Goal: Complete application form

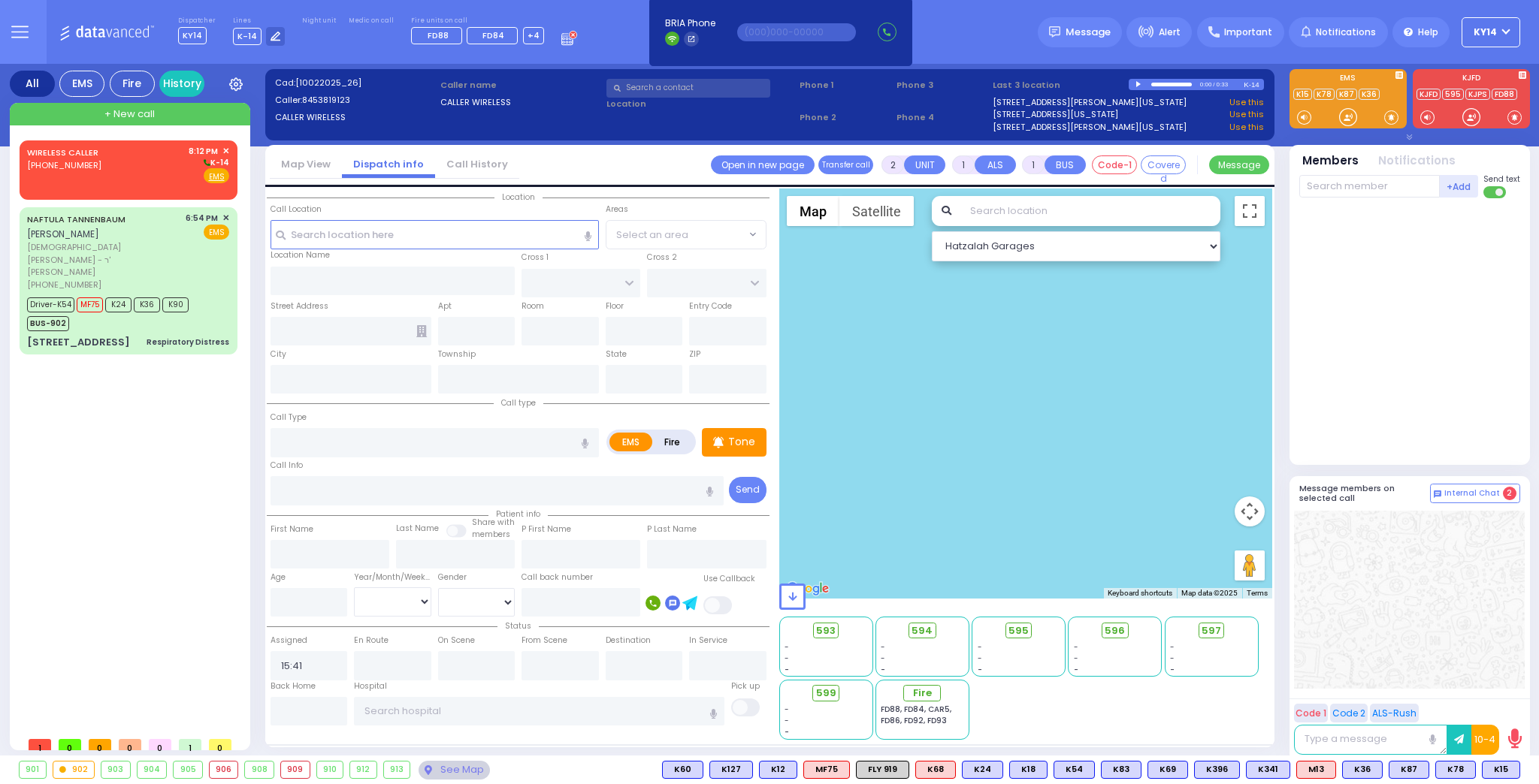
select select
click at [131, 176] on div "WIRELESS CALLER [PHONE_NUMBER] 8:12 PM ✕ K-14" at bounding box center [127, 164] width 202 height 39
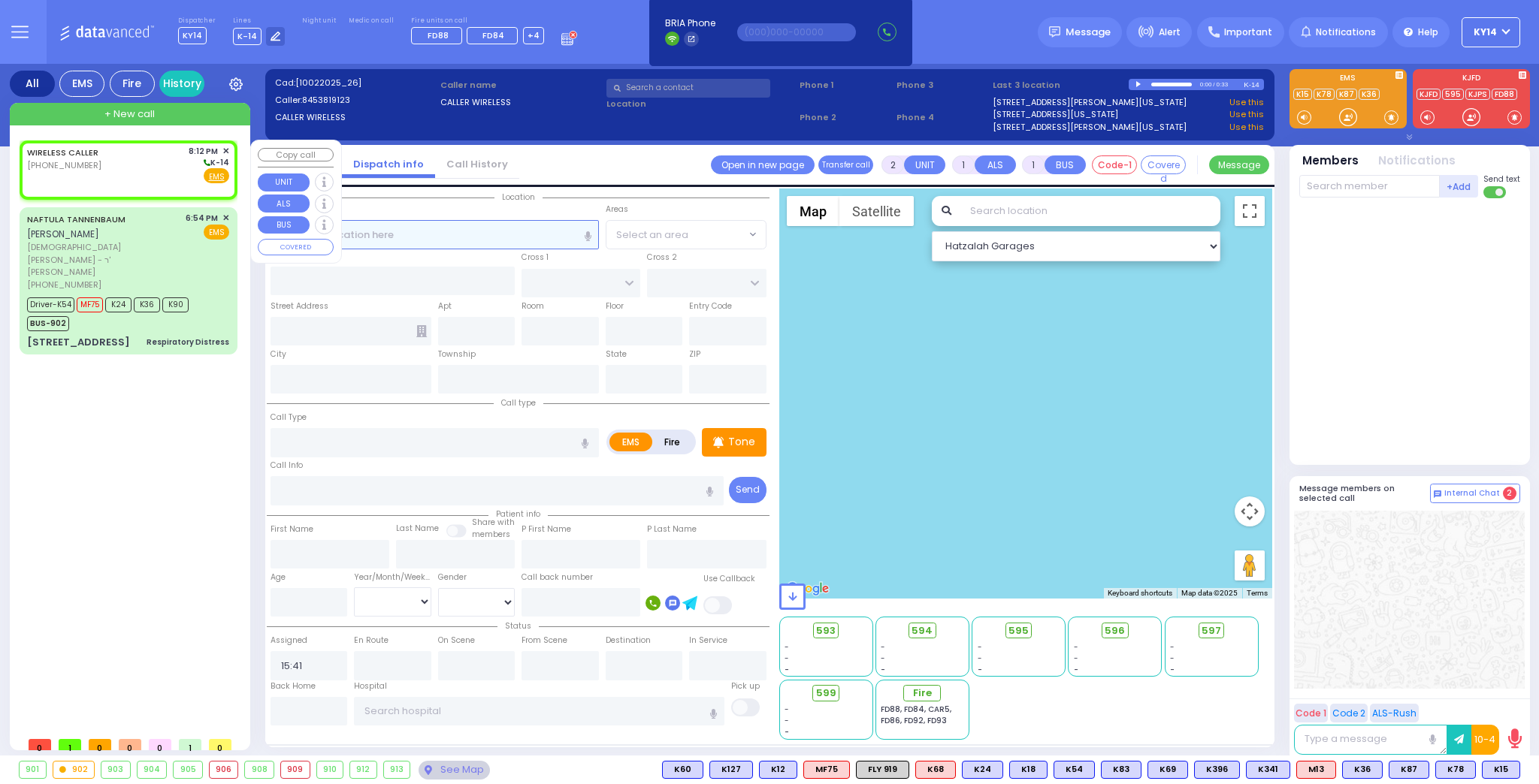
select select
radio input "true"
select select
type input "20:12"
select select "Hatzalah Garages"
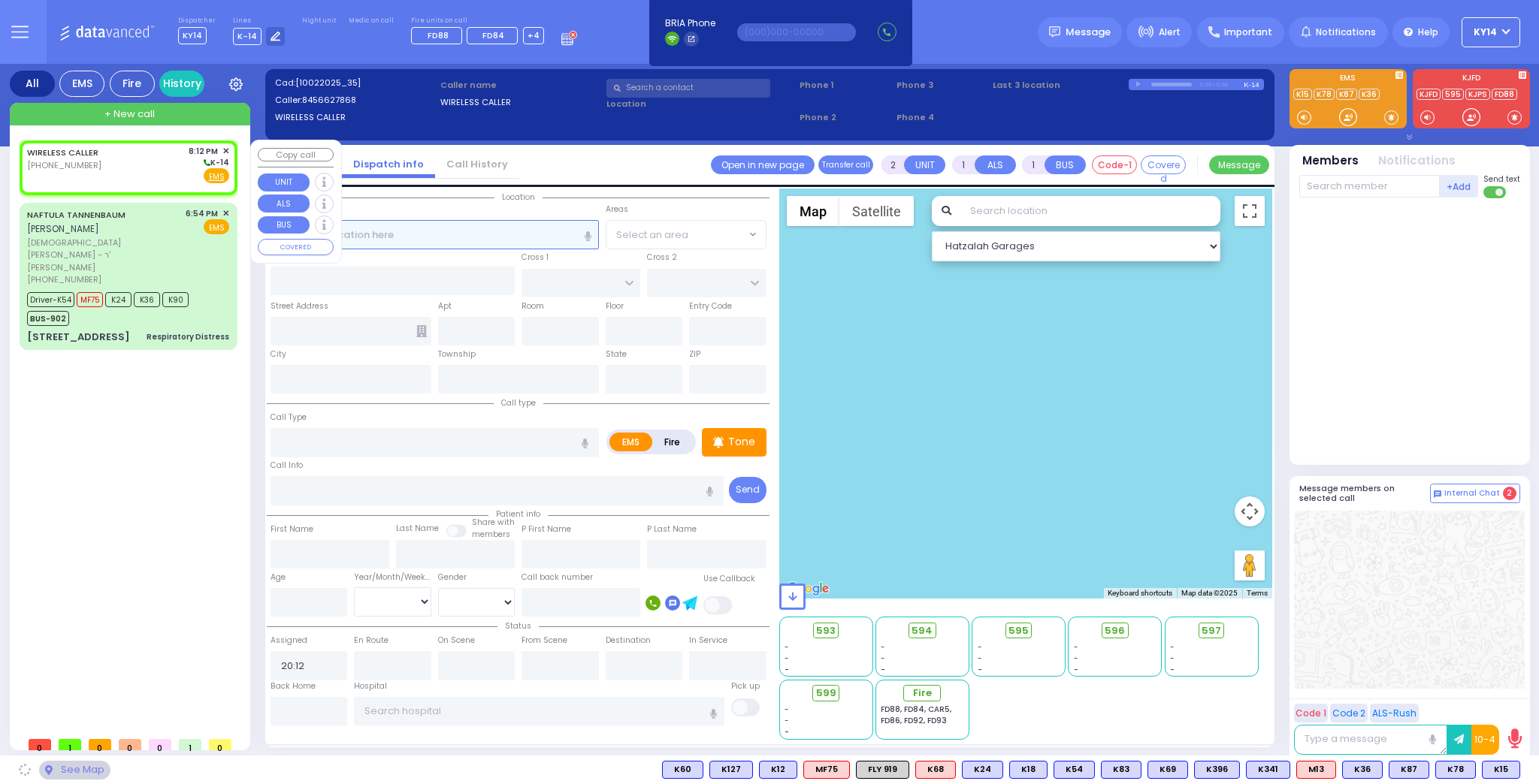
select select
radio input "true"
select select
select select "Hatzalah Garages"
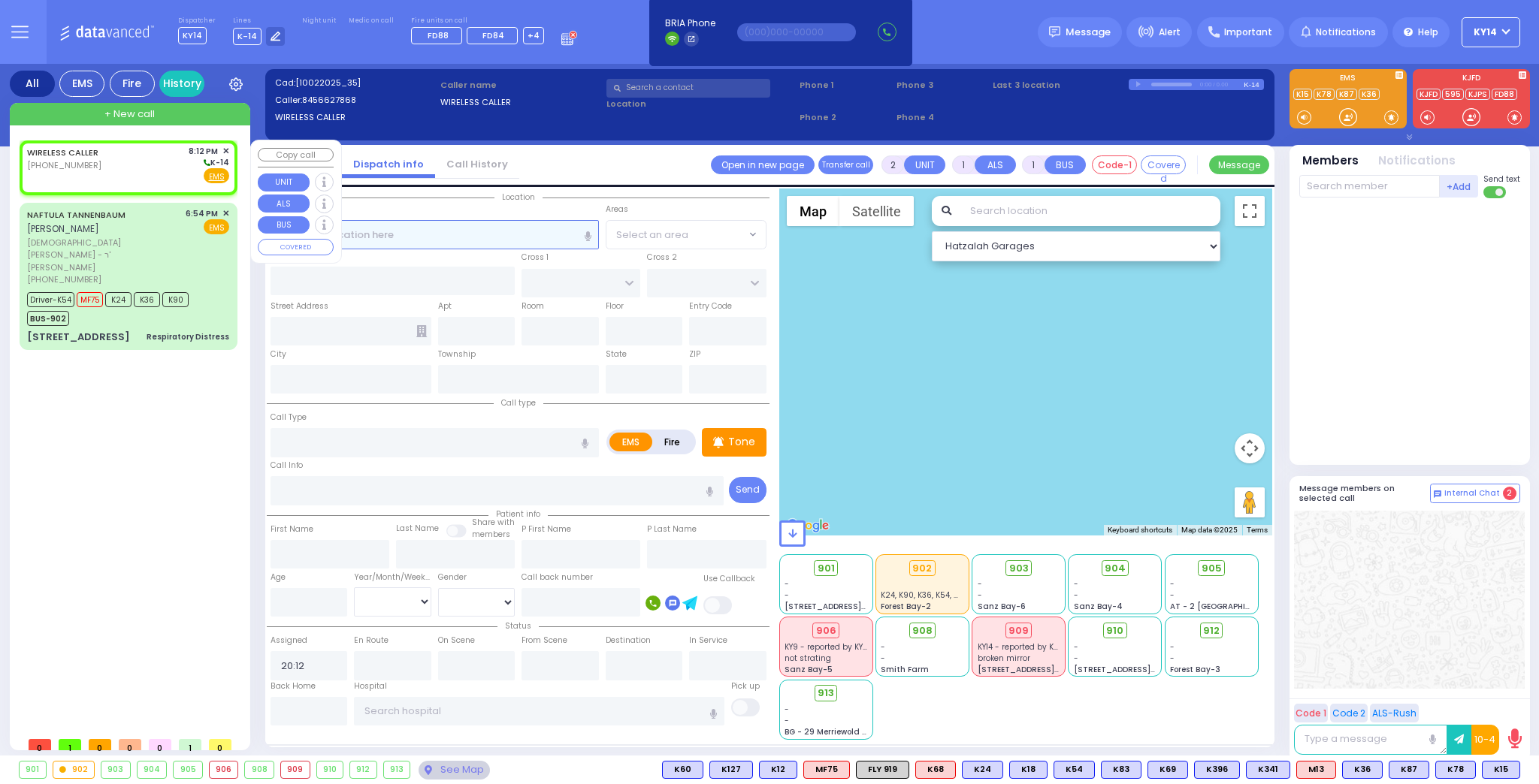
drag, startPoint x: 434, startPoint y: 230, endPoint x: 436, endPoint y: 239, distance: 9.2
click at [434, 233] on input "text" at bounding box center [435, 234] width 328 height 28
click at [426, 237] on input "text" at bounding box center [435, 234] width 328 height 28
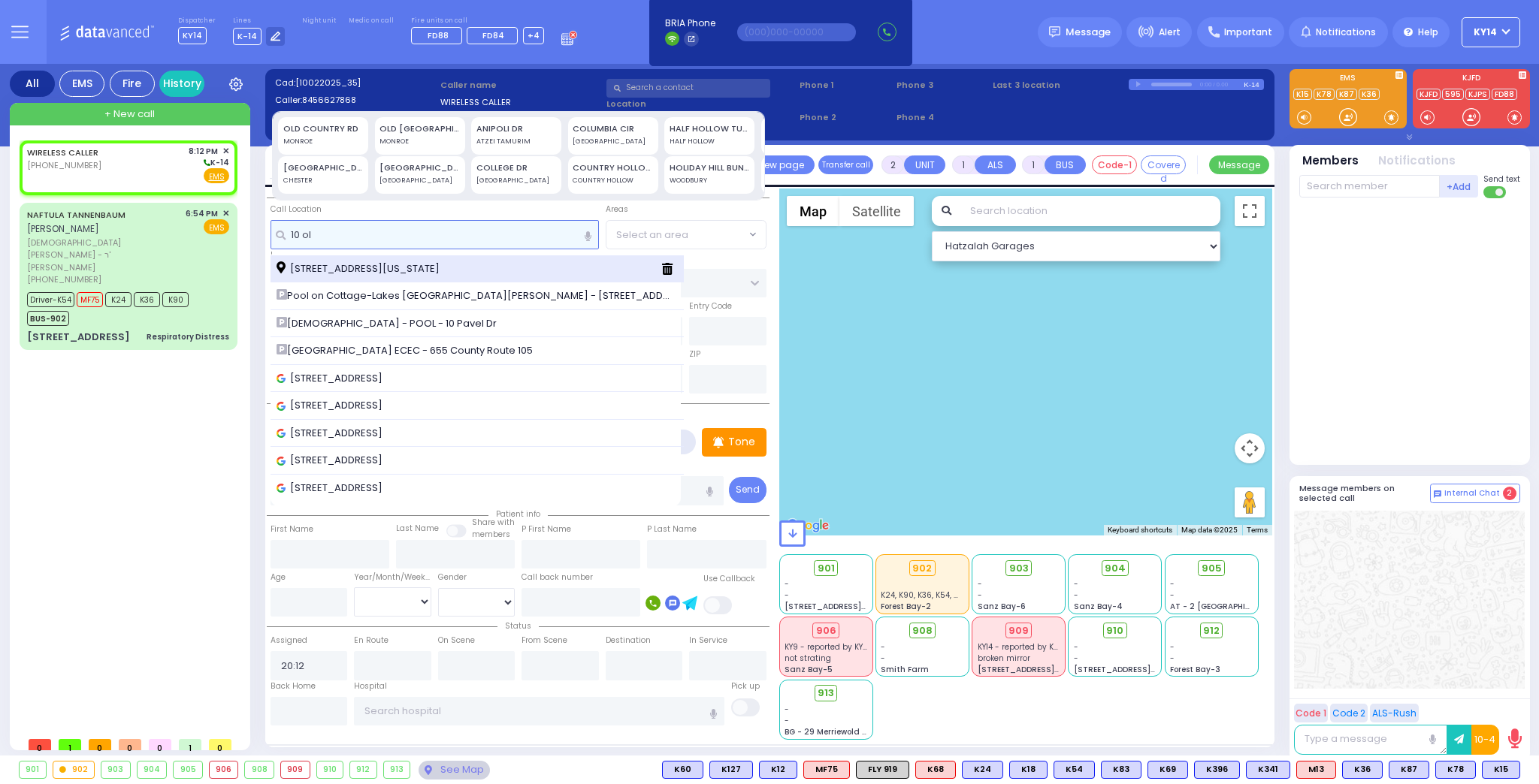
type input "10 ol"
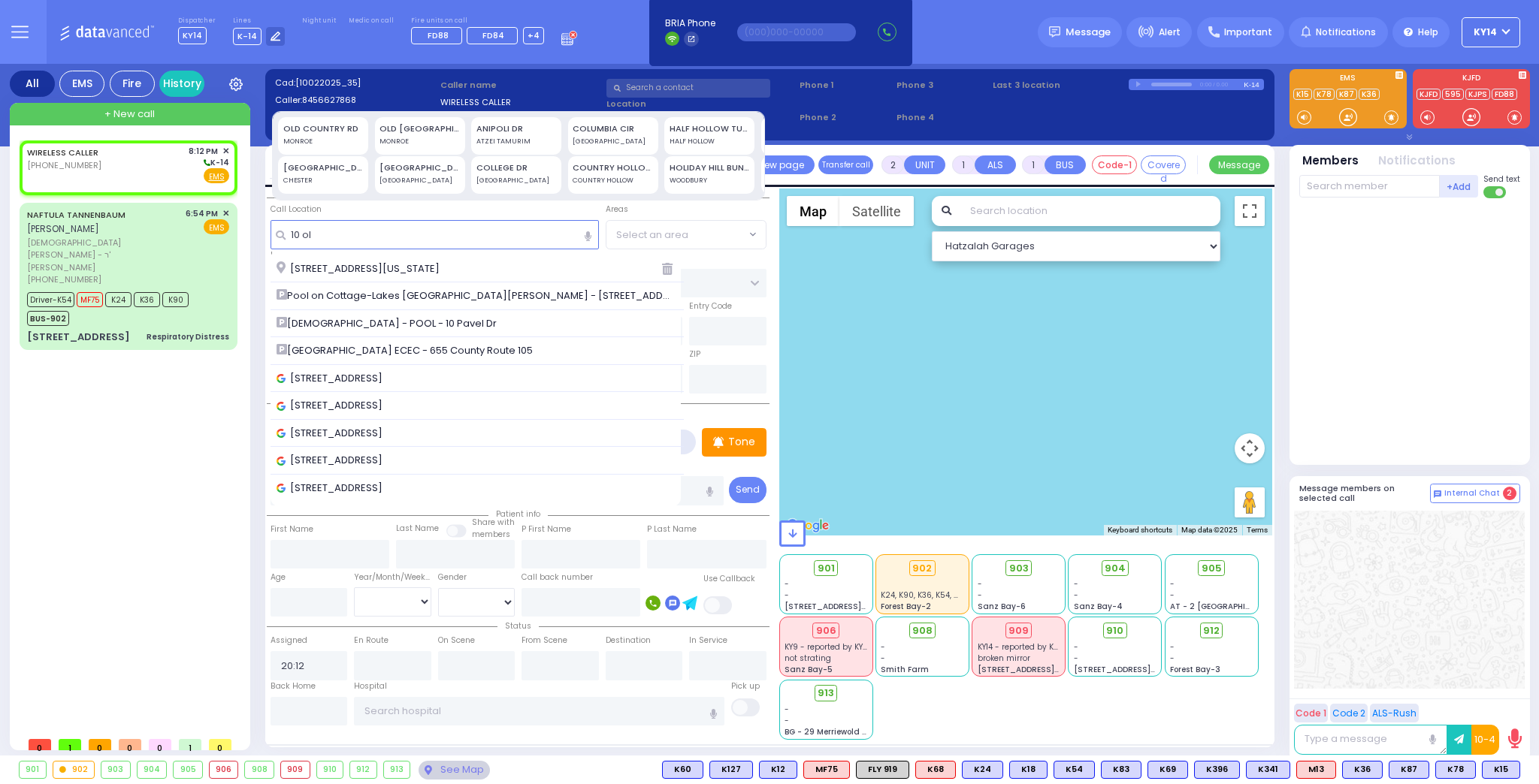
click at [332, 271] on span "[STREET_ADDRESS][US_STATE]" at bounding box center [361, 269] width 168 height 15
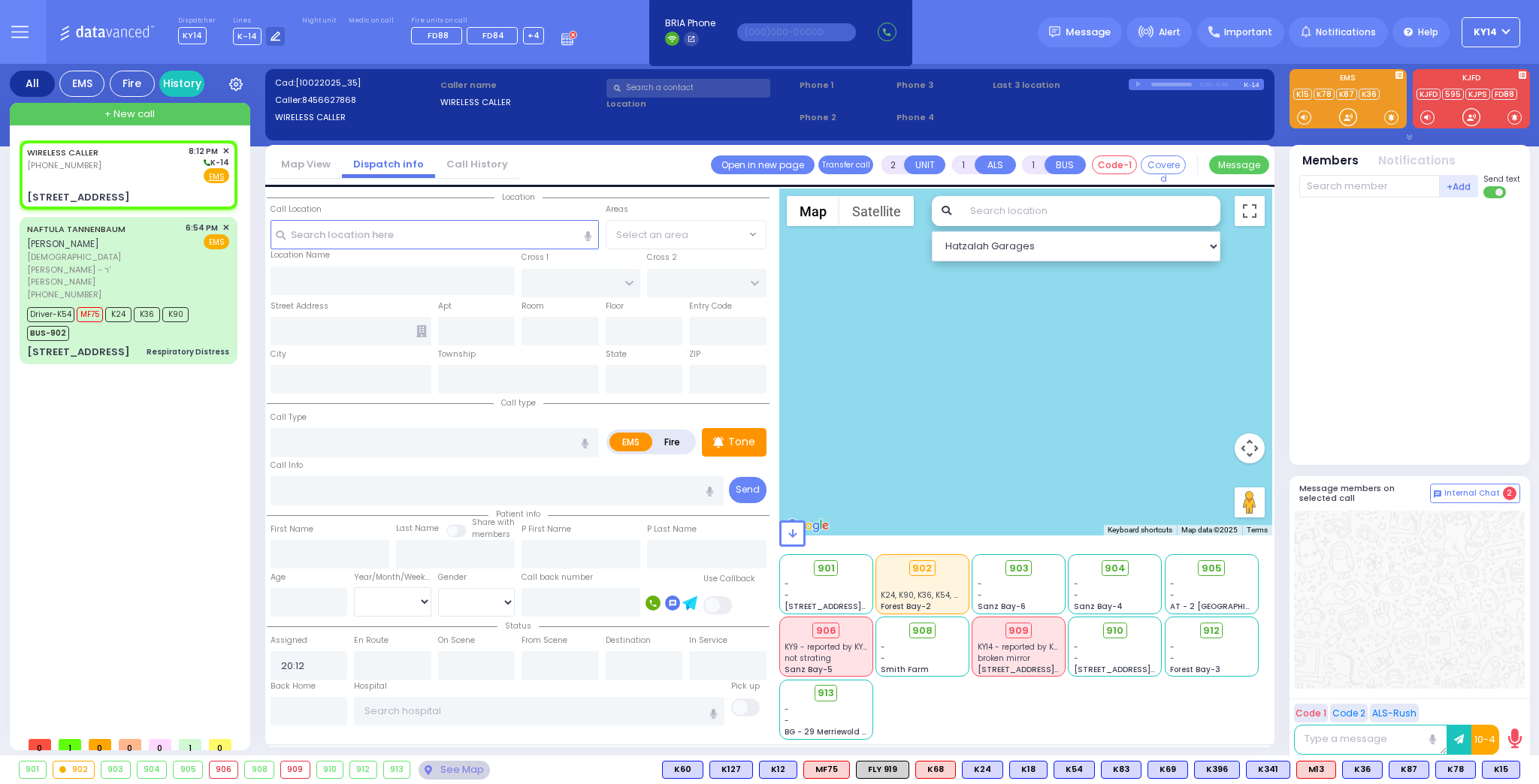
select select
radio input "true"
select select
select select "Hatzalah Garages"
type input "STRAWBERRY DR"
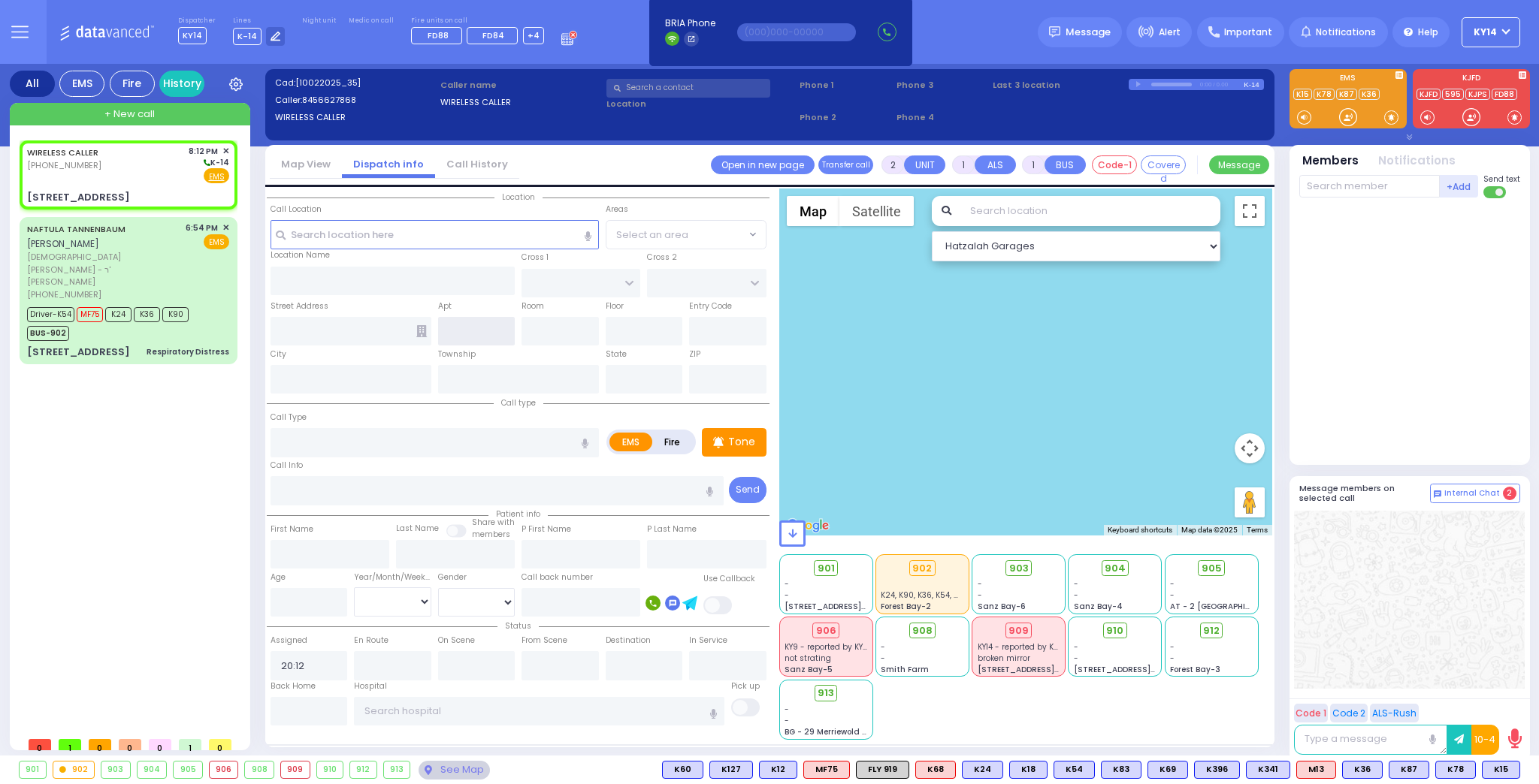
type input "[PERSON_NAME] DR"
type input "[STREET_ADDRESS]"
type input "Monroe"
type input "[US_STATE]"
type input "10950"
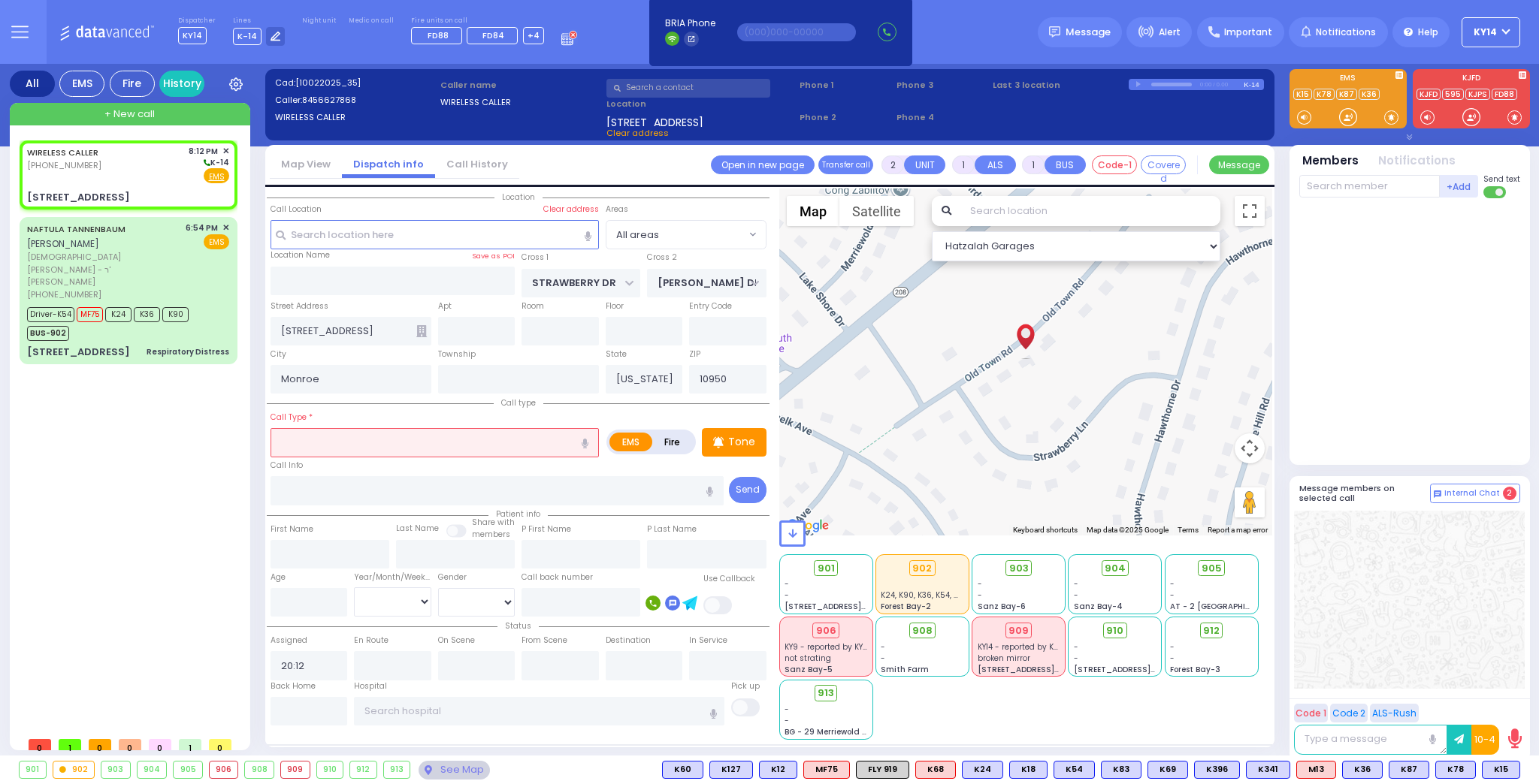
click at [424, 329] on icon at bounding box center [421, 331] width 11 height 12
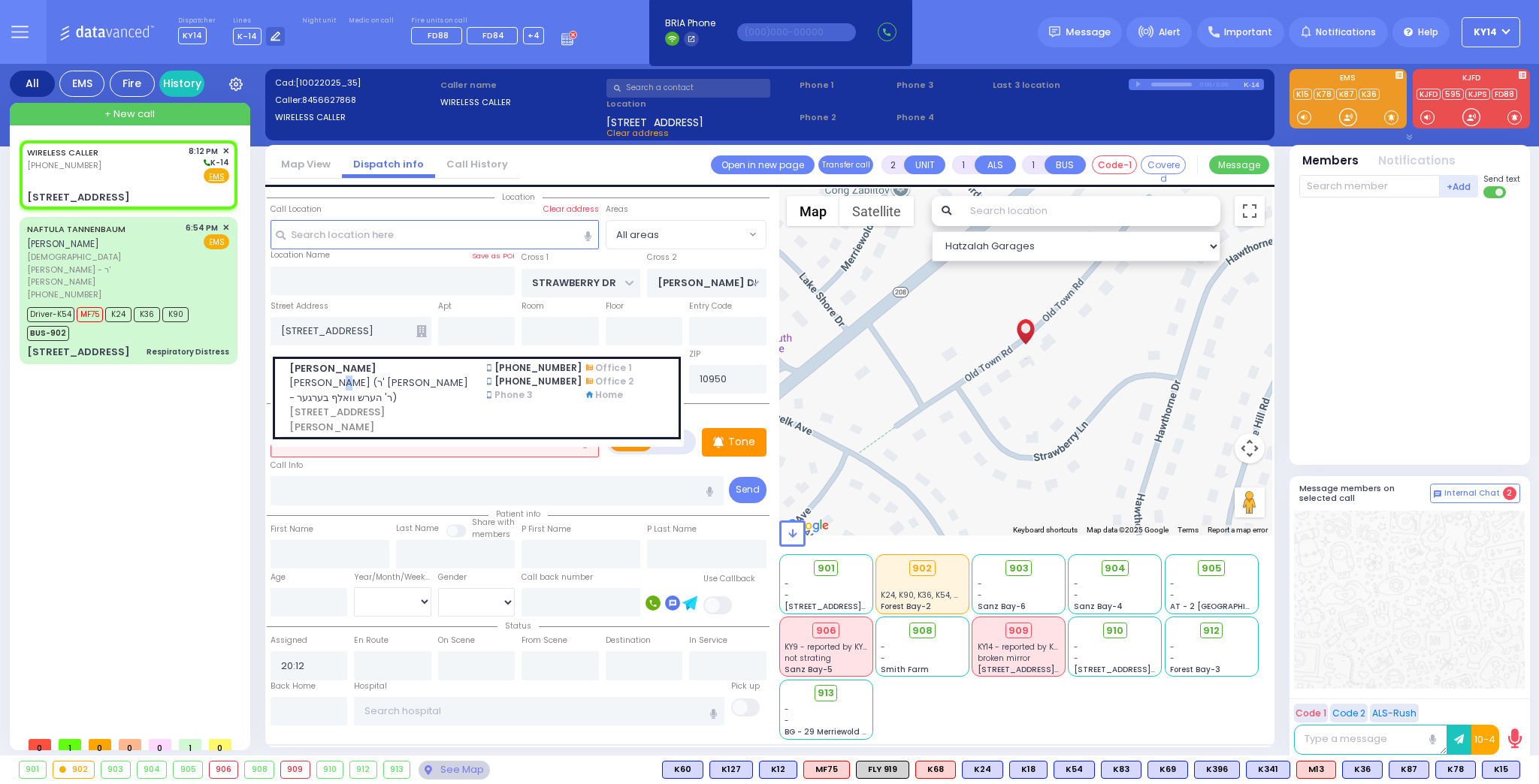
click at [418, 382] on span "[PERSON_NAME] (ר' [PERSON_NAME] - ר' הערש וואלף בערגער)" at bounding box center [379, 390] width 180 height 29
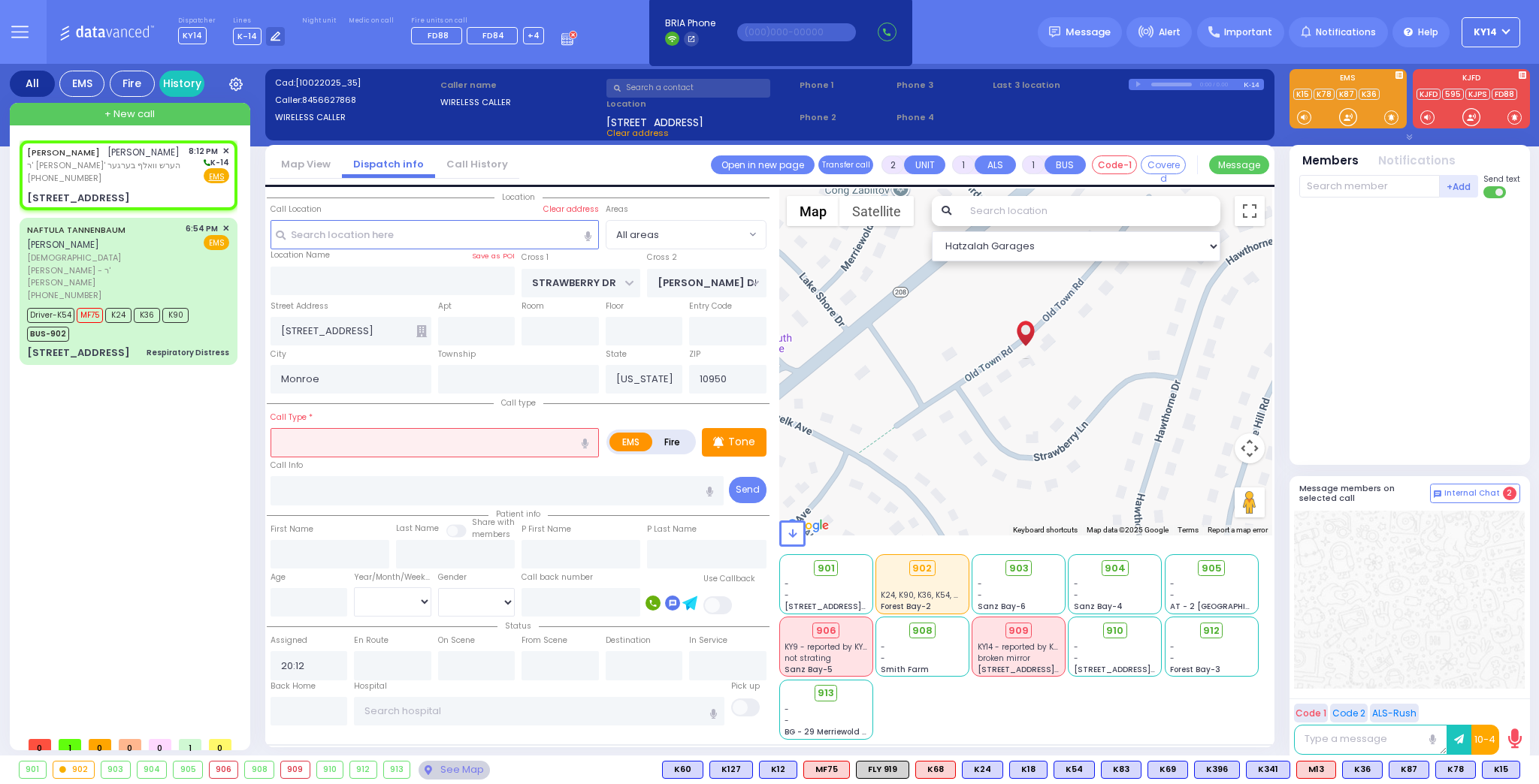
select select
radio input "true"
type input "[PERSON_NAME]"
select select
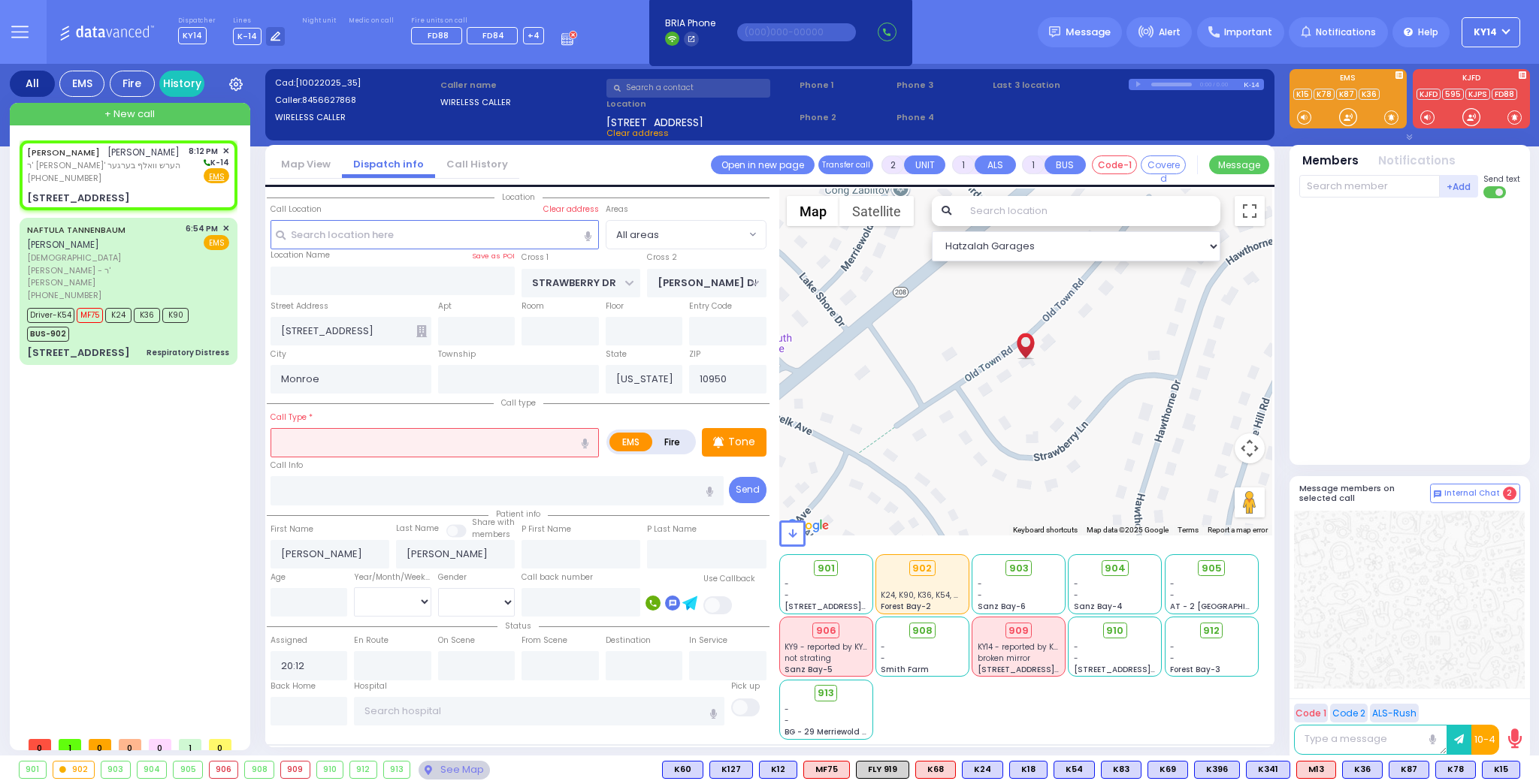
select select "Hatzalah Garages"
type input "[STREET_ADDRESS]"
click at [376, 442] on input "text" at bounding box center [435, 442] width 328 height 28
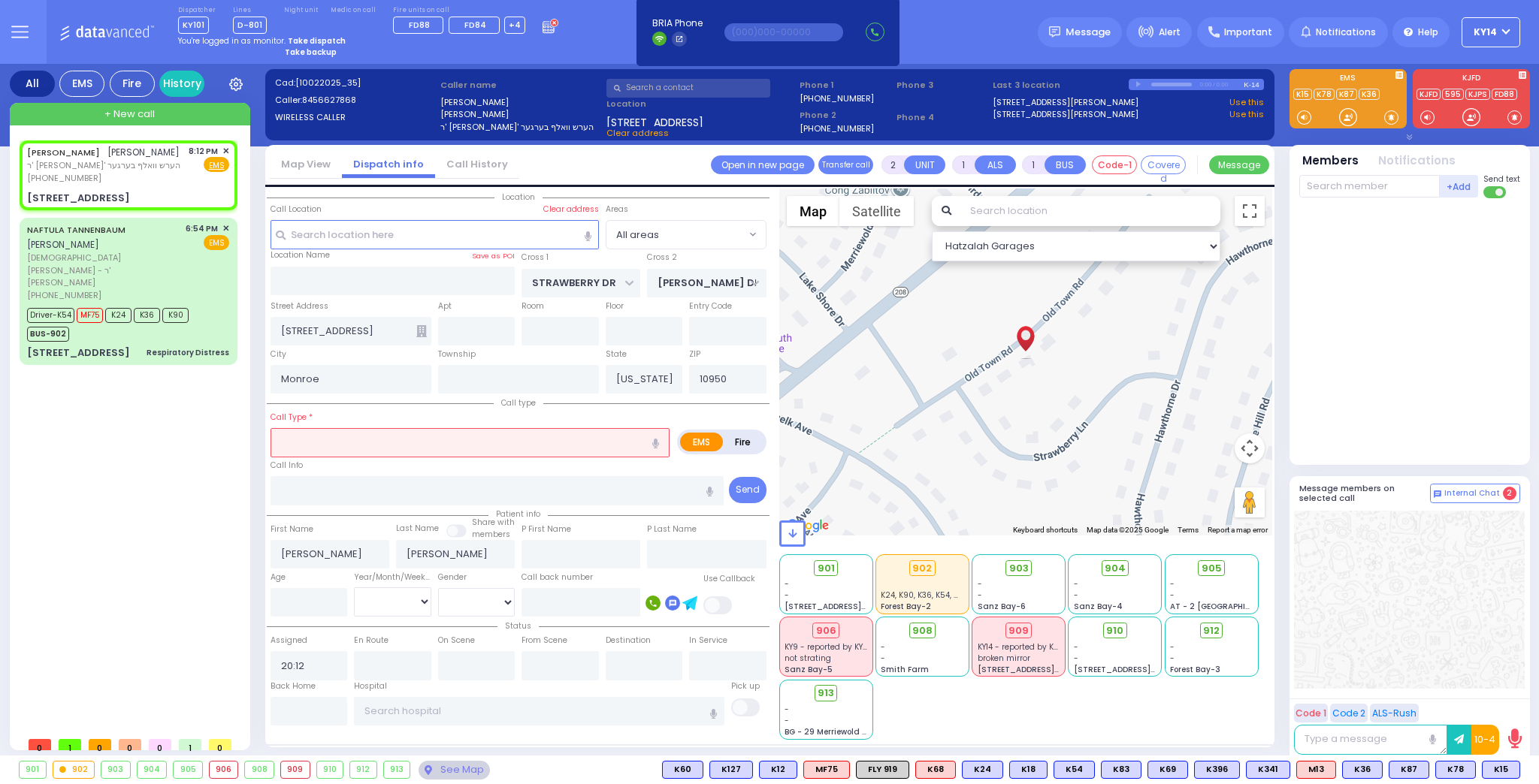
select select
radio input "true"
select select
select select "Hatzalah Garages"
